Goal: Task Accomplishment & Management: Manage account settings

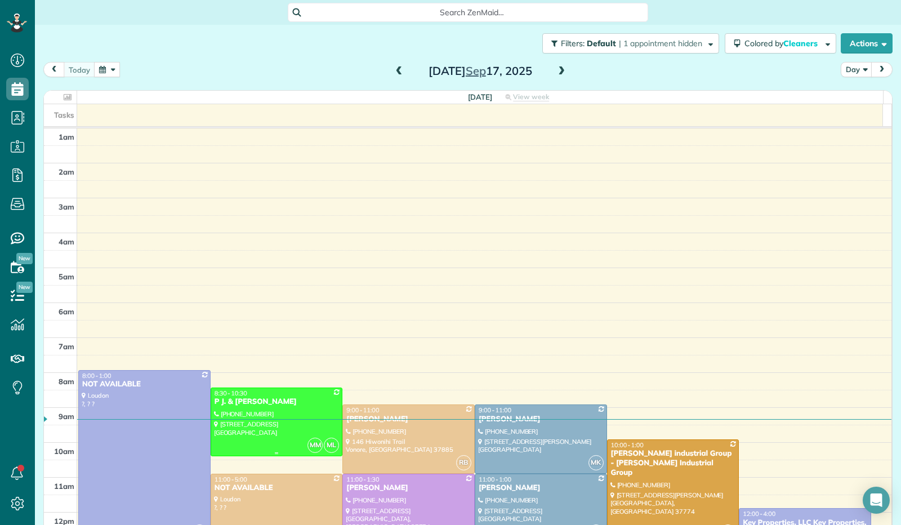
scroll to position [208, 0]
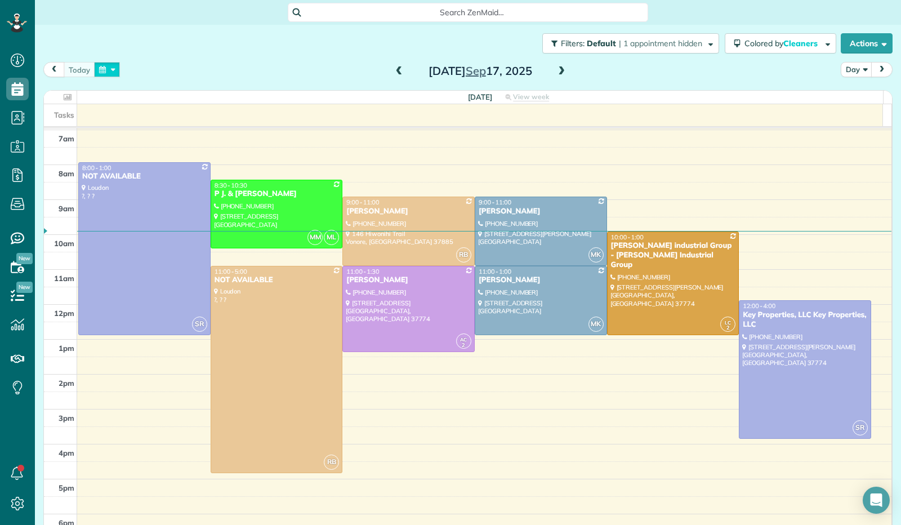
click at [106, 74] on button "button" at bounding box center [107, 69] width 26 height 15
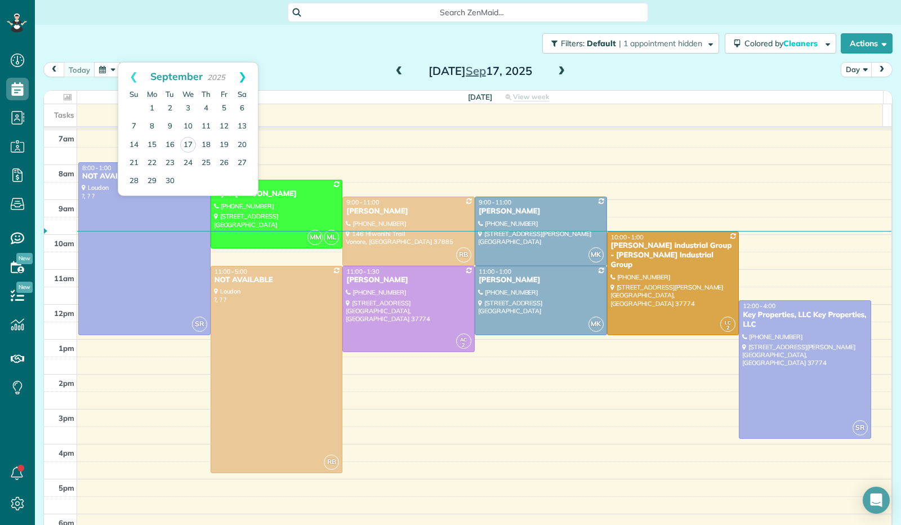
click at [247, 74] on link "Next" at bounding box center [242, 77] width 31 height 28
click at [136, 75] on link "Prev" at bounding box center [133, 77] width 31 height 28
click at [243, 75] on link "Next" at bounding box center [242, 77] width 31 height 28
click at [190, 149] on link "15" at bounding box center [188, 145] width 18 height 18
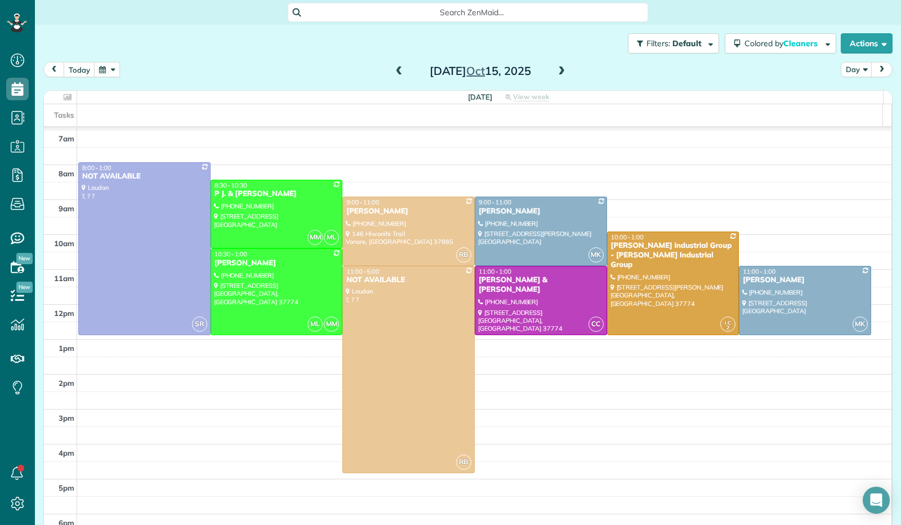
click at [562, 76] on span at bounding box center [562, 71] width 12 height 10
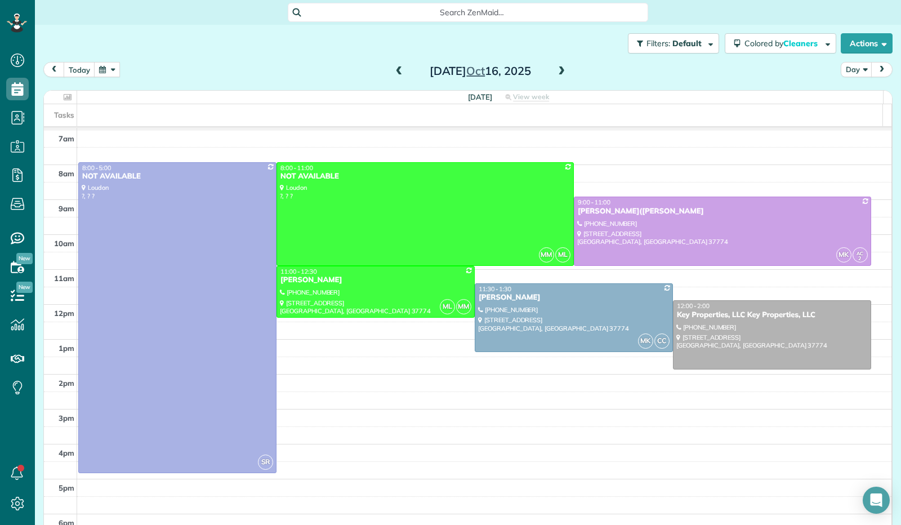
click at [396, 72] on span at bounding box center [399, 71] width 12 height 10
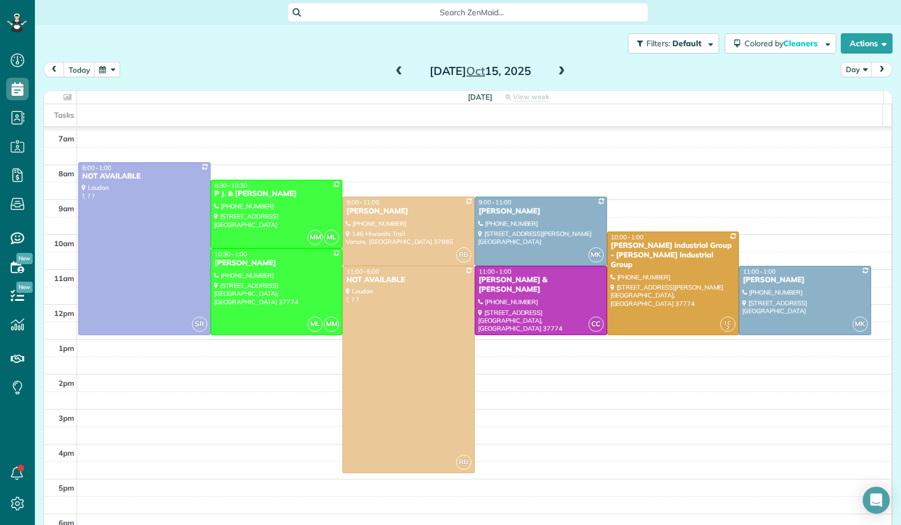
click at [396, 72] on span at bounding box center [399, 71] width 12 height 10
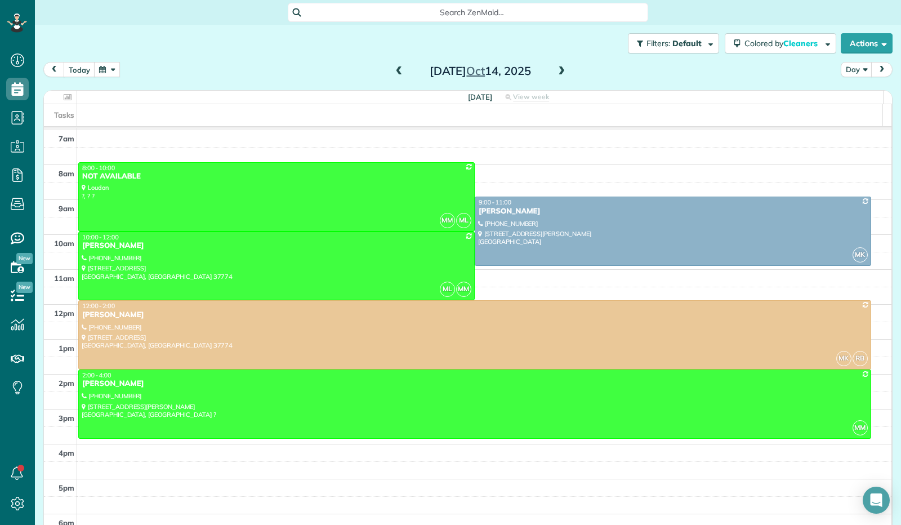
click at [557, 69] on span at bounding box center [562, 71] width 12 height 10
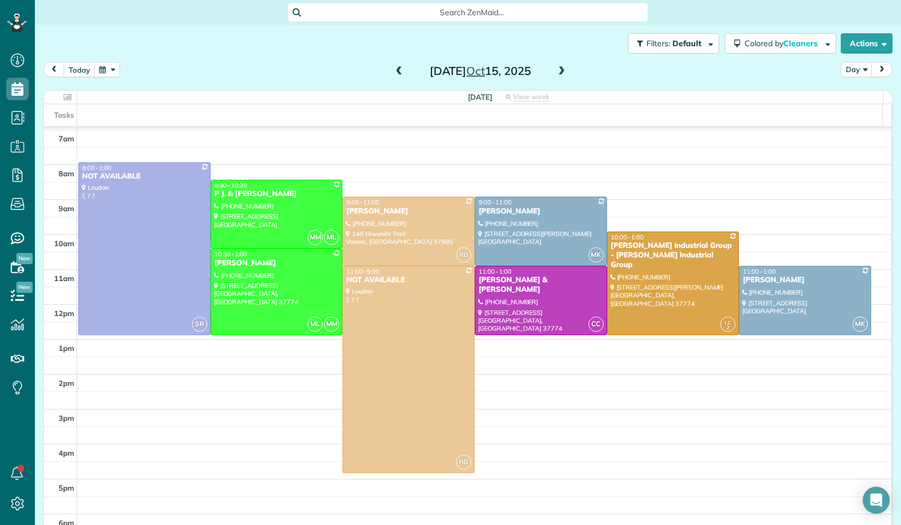
click at [109, 68] on button "button" at bounding box center [107, 69] width 26 height 15
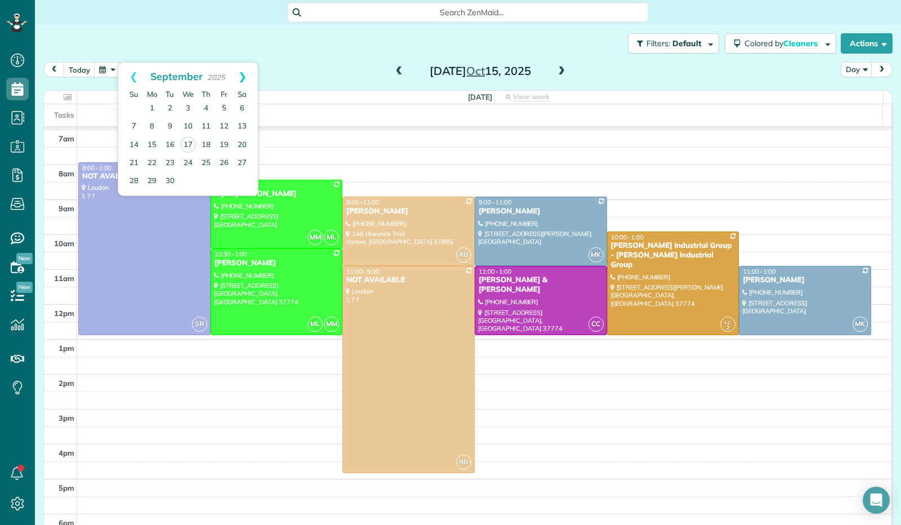
click at [243, 74] on link "Next" at bounding box center [242, 77] width 31 height 28
click at [245, 74] on link "Next" at bounding box center [242, 77] width 31 height 28
click at [190, 140] on link "12" at bounding box center [188, 145] width 18 height 18
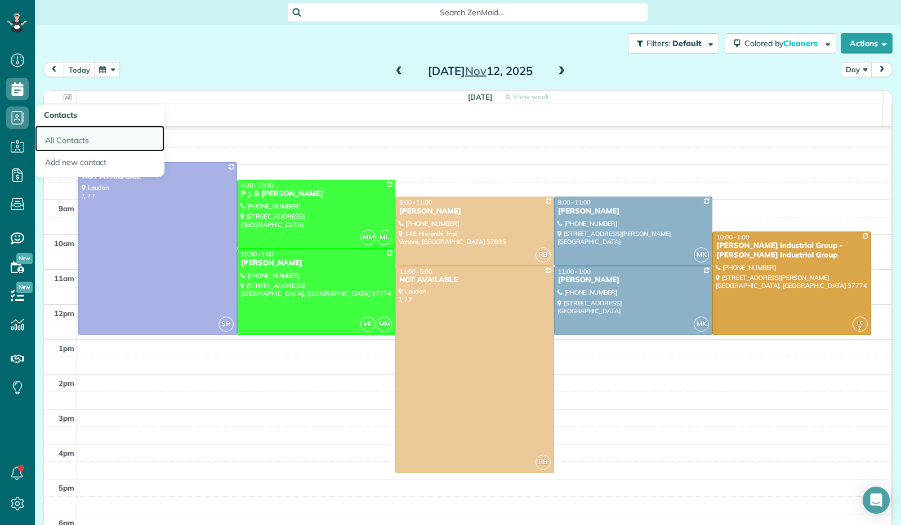
click at [52, 142] on link "All Contacts" at bounding box center [100, 139] width 130 height 26
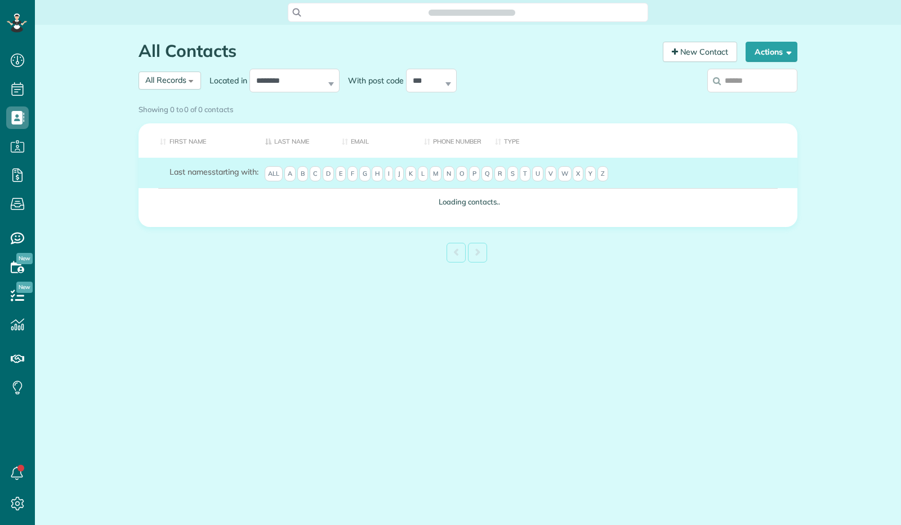
scroll to position [5, 5]
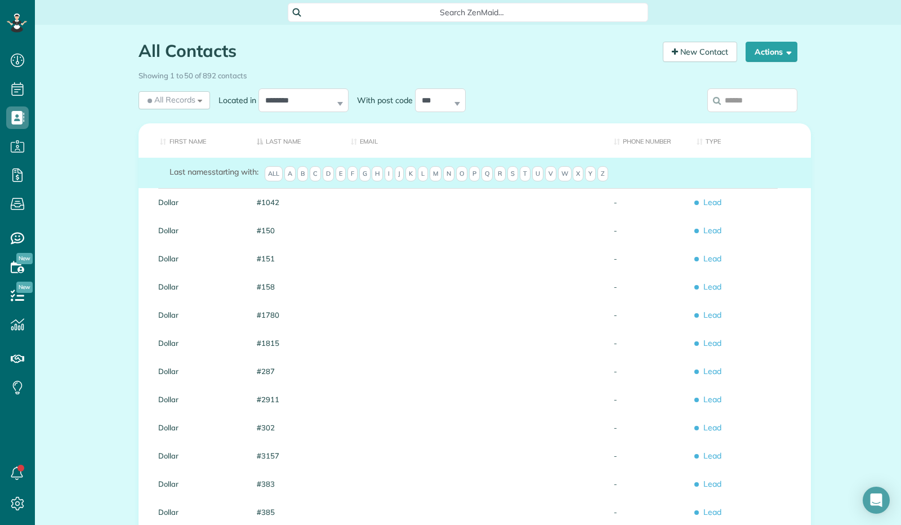
click at [416, 182] on span "K" at bounding box center [411, 174] width 11 height 16
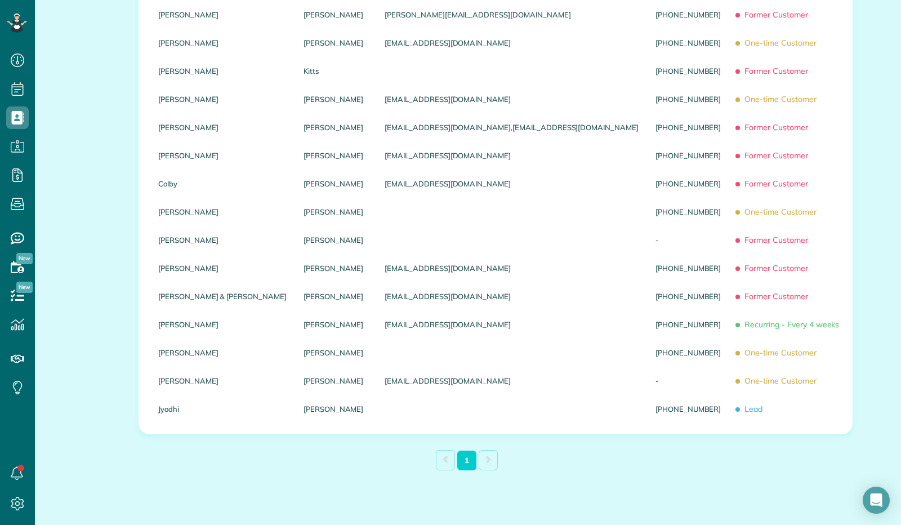
scroll to position [394, 0]
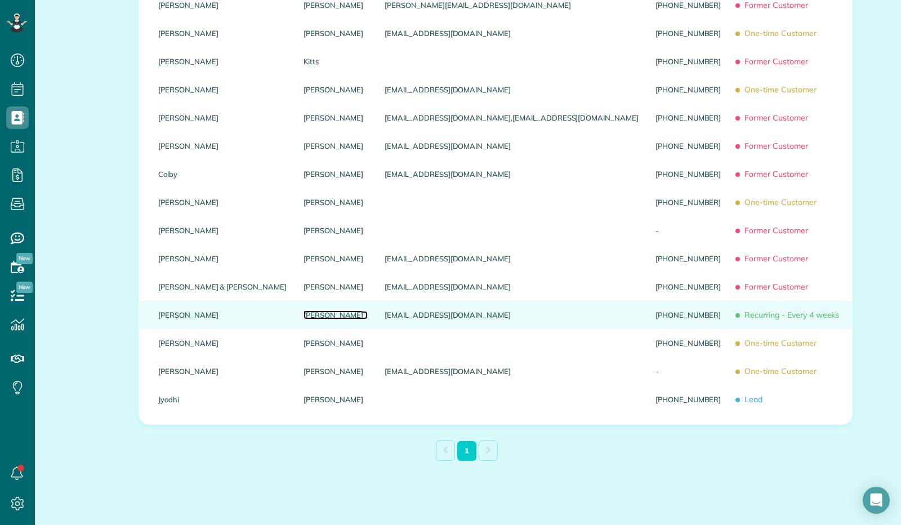
click at [304, 319] on link "Konrad" at bounding box center [336, 315] width 64 height 8
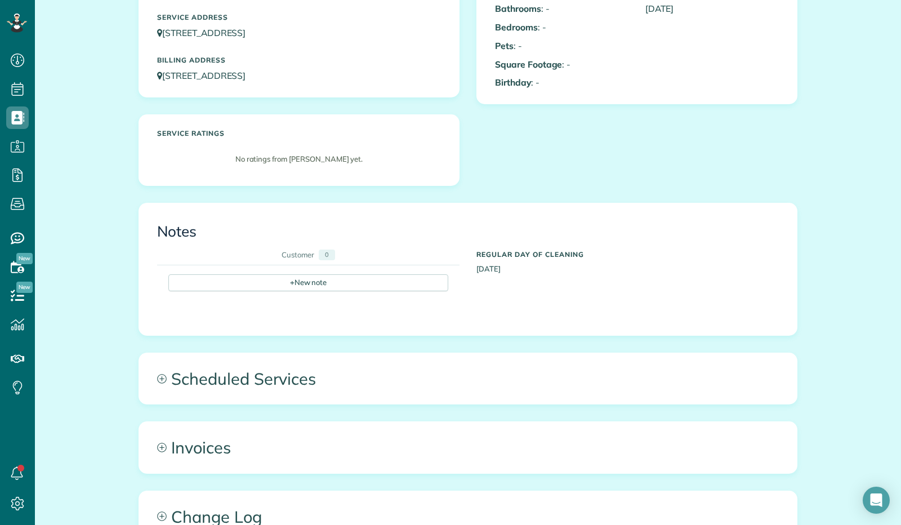
scroll to position [225, 0]
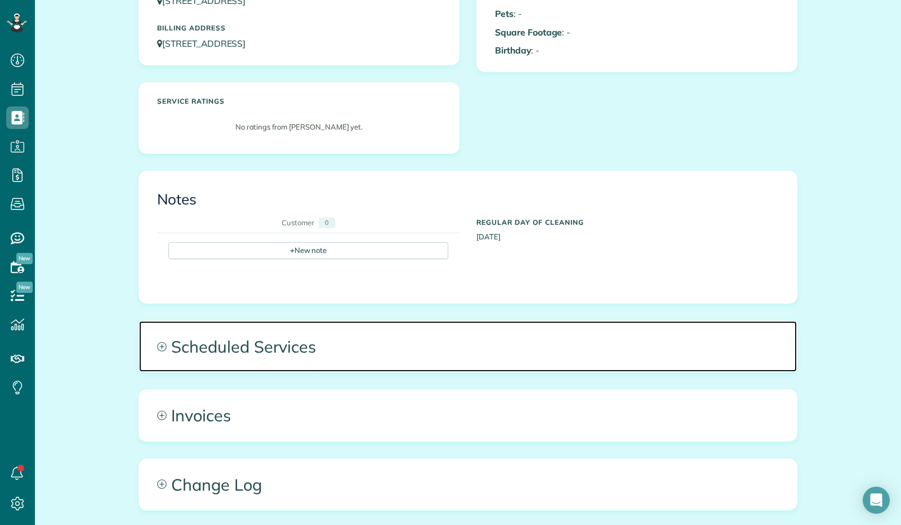
click at [279, 347] on span "Scheduled Services" at bounding box center [468, 346] width 658 height 51
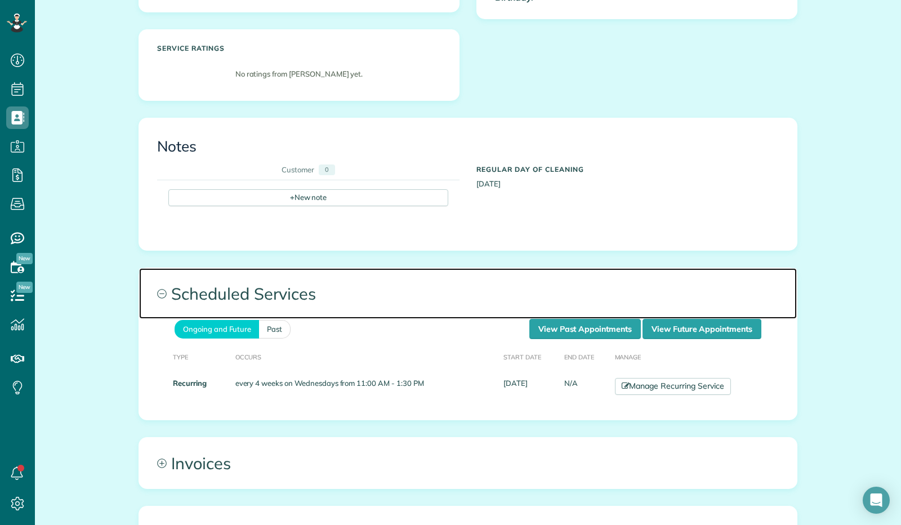
scroll to position [282, 0]
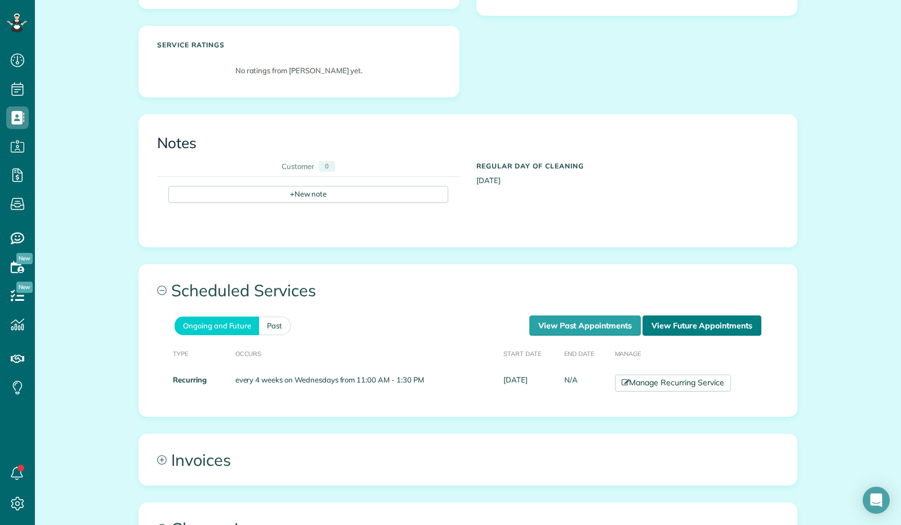
click at [678, 330] on link "View Future Appointments" at bounding box center [702, 326] width 119 height 20
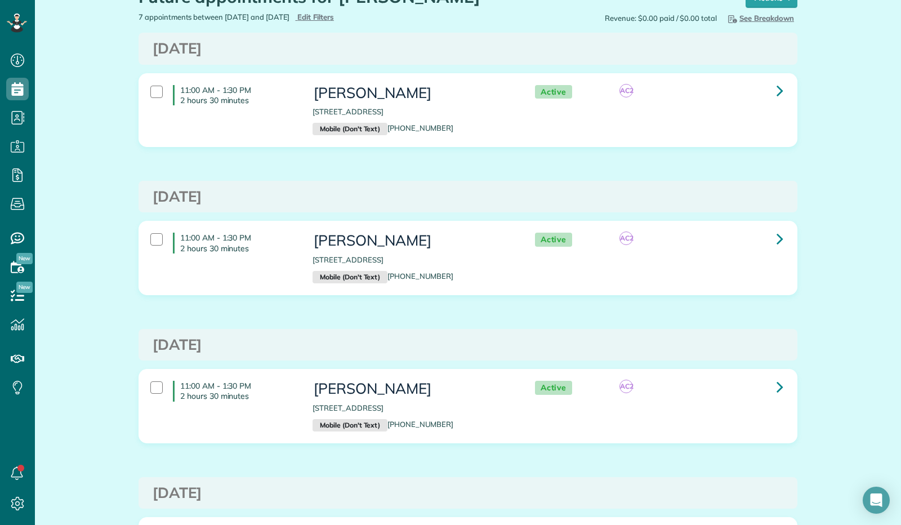
scroll to position [56, 0]
